Goal: Task Accomplishment & Management: Use online tool/utility

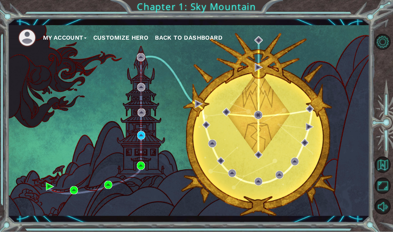
scroll to position [13, 0]
click at [46, 183] on img at bounding box center [50, 187] width 8 height 8
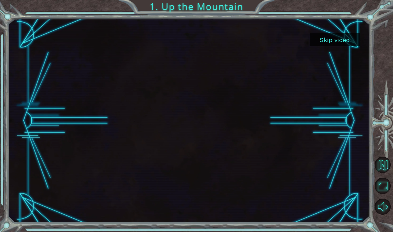
click at [333, 45] on button "Skip video" at bounding box center [335, 39] width 50 height 13
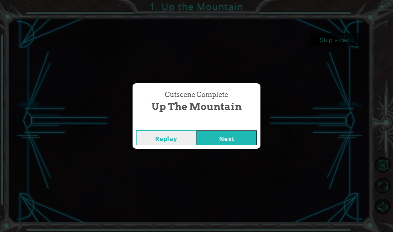
click at [239, 144] on button "Next" at bounding box center [227, 137] width 61 height 15
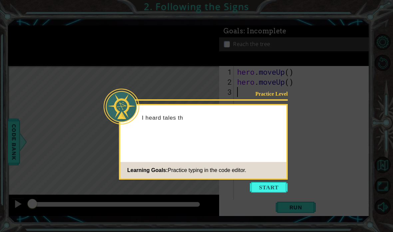
click at [273, 190] on button "Start" at bounding box center [269, 187] width 38 height 11
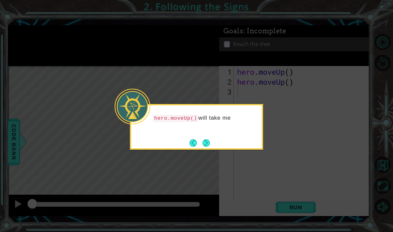
click at [209, 145] on icon at bounding box center [196, 116] width 393 height 232
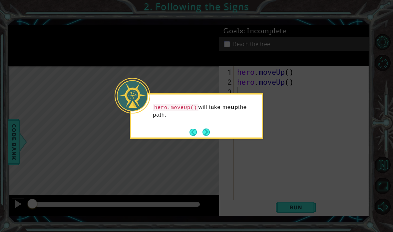
click at [210, 132] on button "Next" at bounding box center [206, 131] width 7 height 7
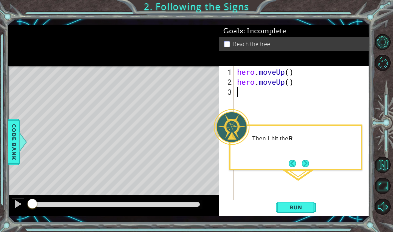
click at [345, 171] on div "hero . moveUp ( ) hero . moveUp ( )" at bounding box center [304, 147] width 136 height 160
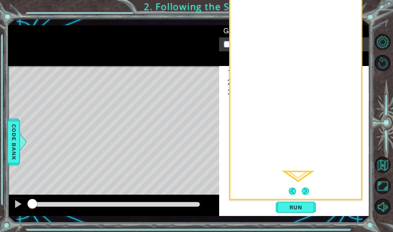
scroll to position [12, 0]
click at [373, 30] on div "1 ההההההההההההההההההההההההההההההההההההההההההההההההההההההההההההההההההההההההההההה…" at bounding box center [196, 116] width 393 height 232
click at [382, 12] on div "1 ההההההההההההההההההההההההההההההההההההההההההההההההההההההההההההההההההההההההההההה…" at bounding box center [196, 116] width 393 height 232
click at [302, 169] on div "Then I hit the RUN button." at bounding box center [295, 59] width 133 height 284
click at [308, 188] on button "Next" at bounding box center [305, 190] width 7 height 7
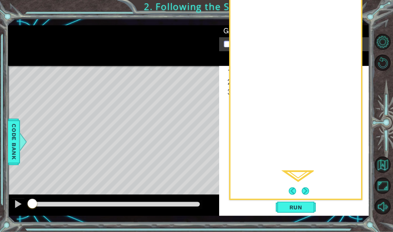
scroll to position [13, 0]
